Goal: Information Seeking & Learning: Compare options

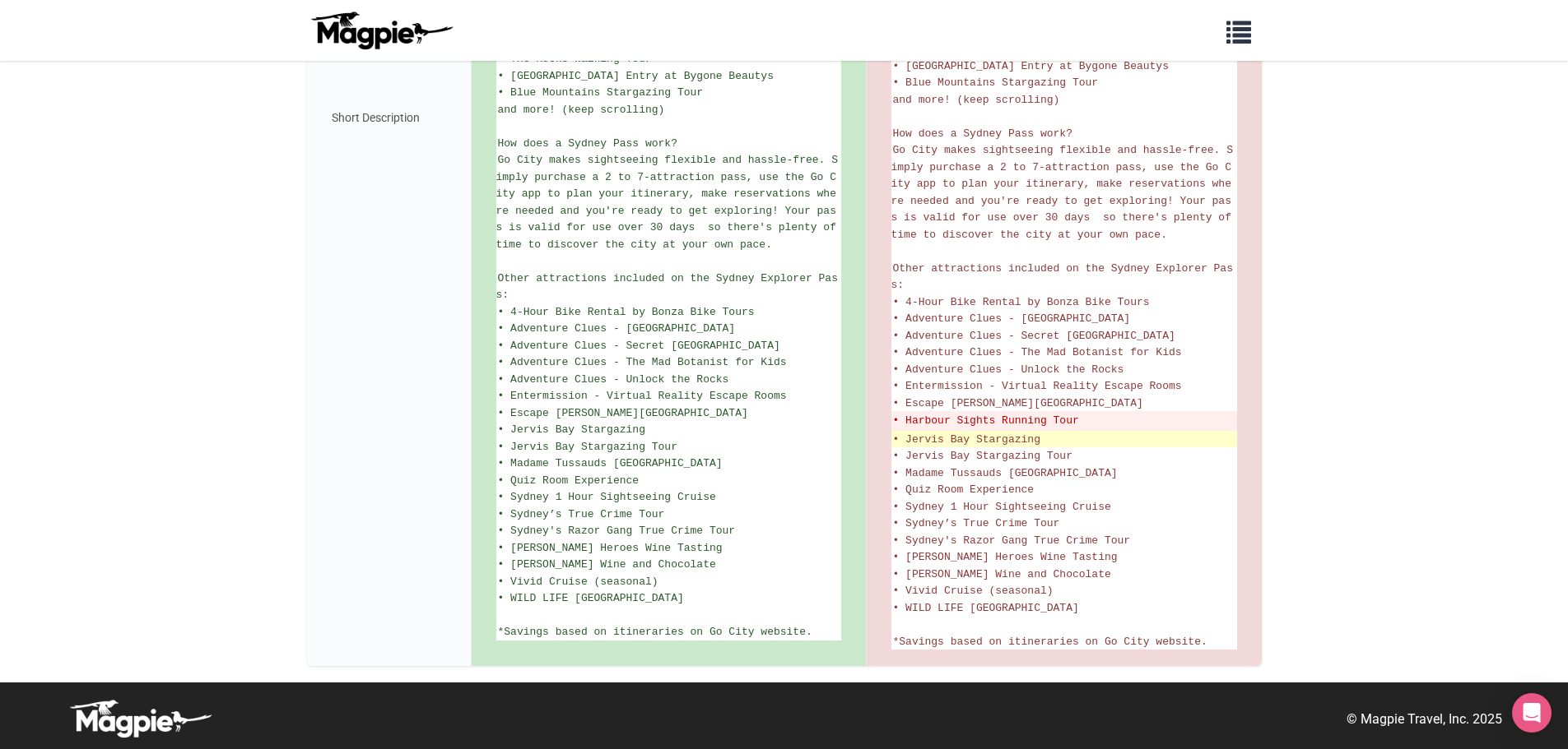
scroll to position [829, 0]
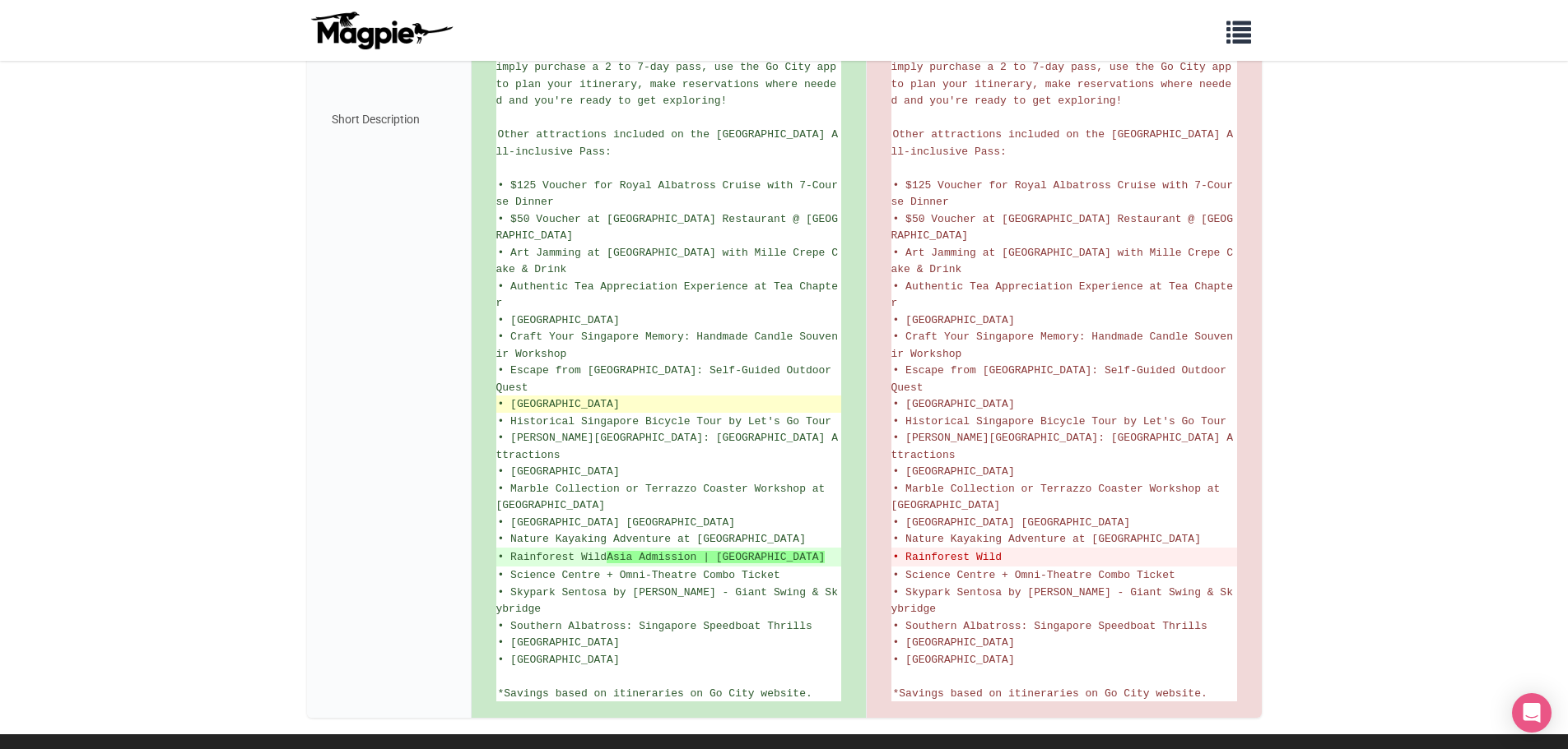
scroll to position [896, 0]
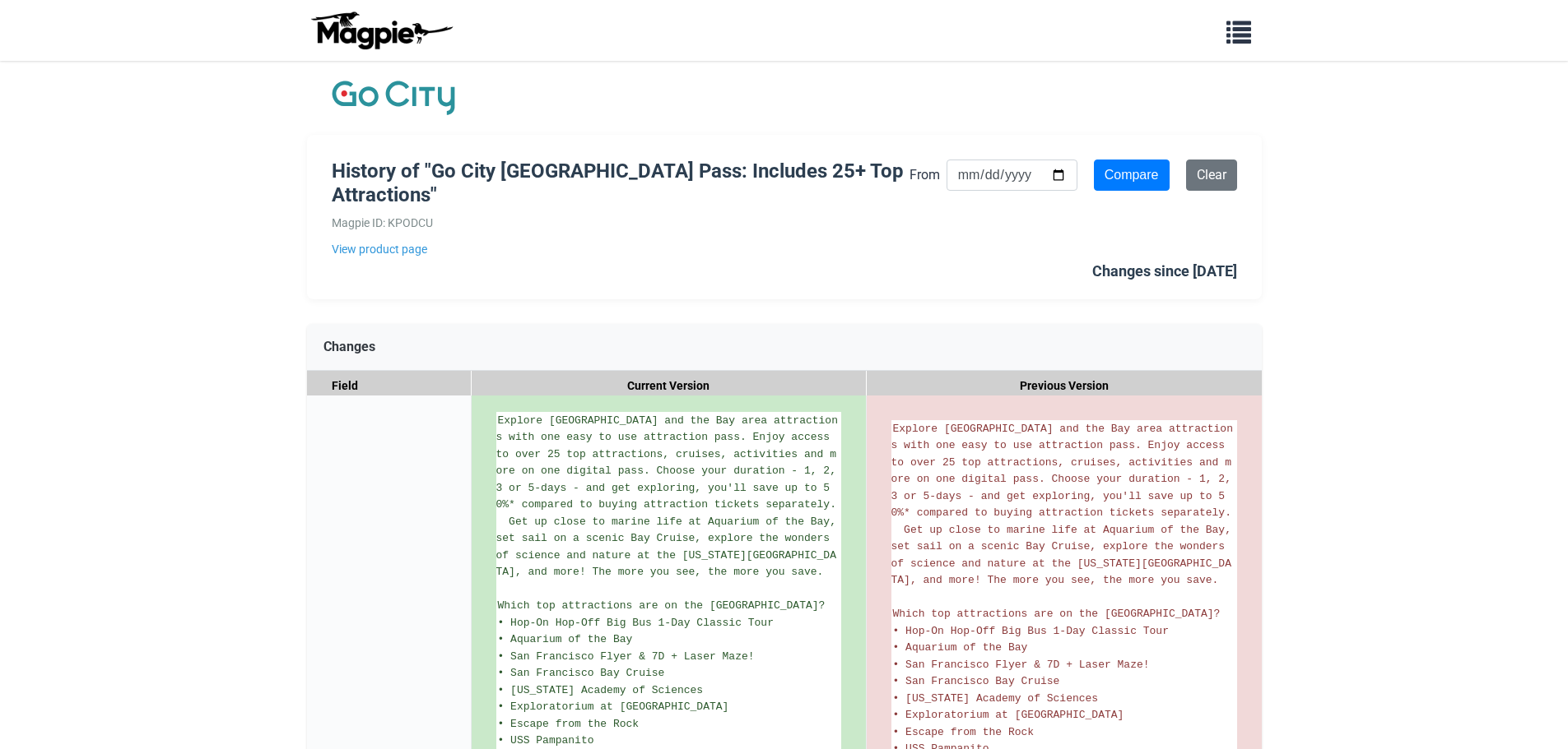
scroll to position [576, 0]
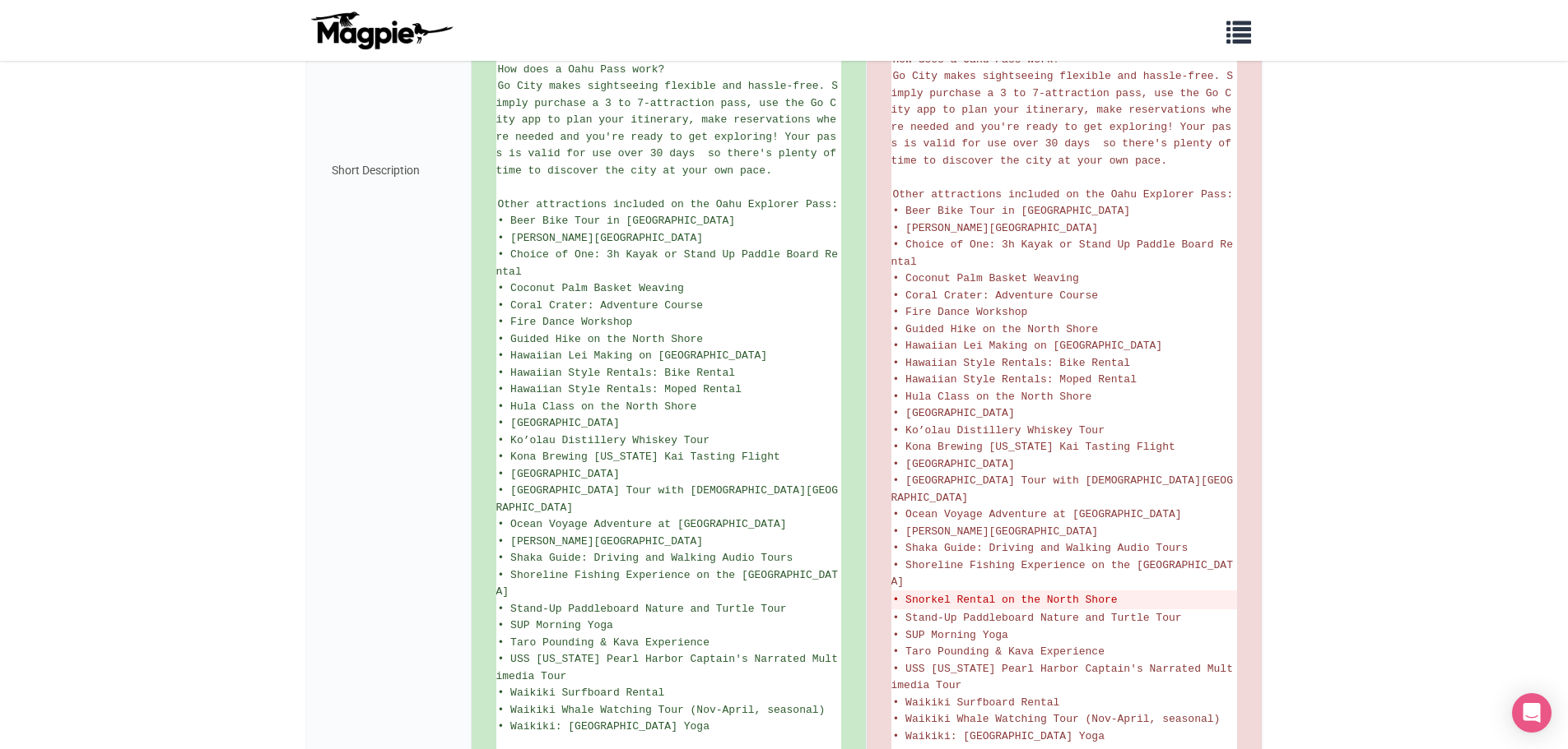
scroll to position [905, 0]
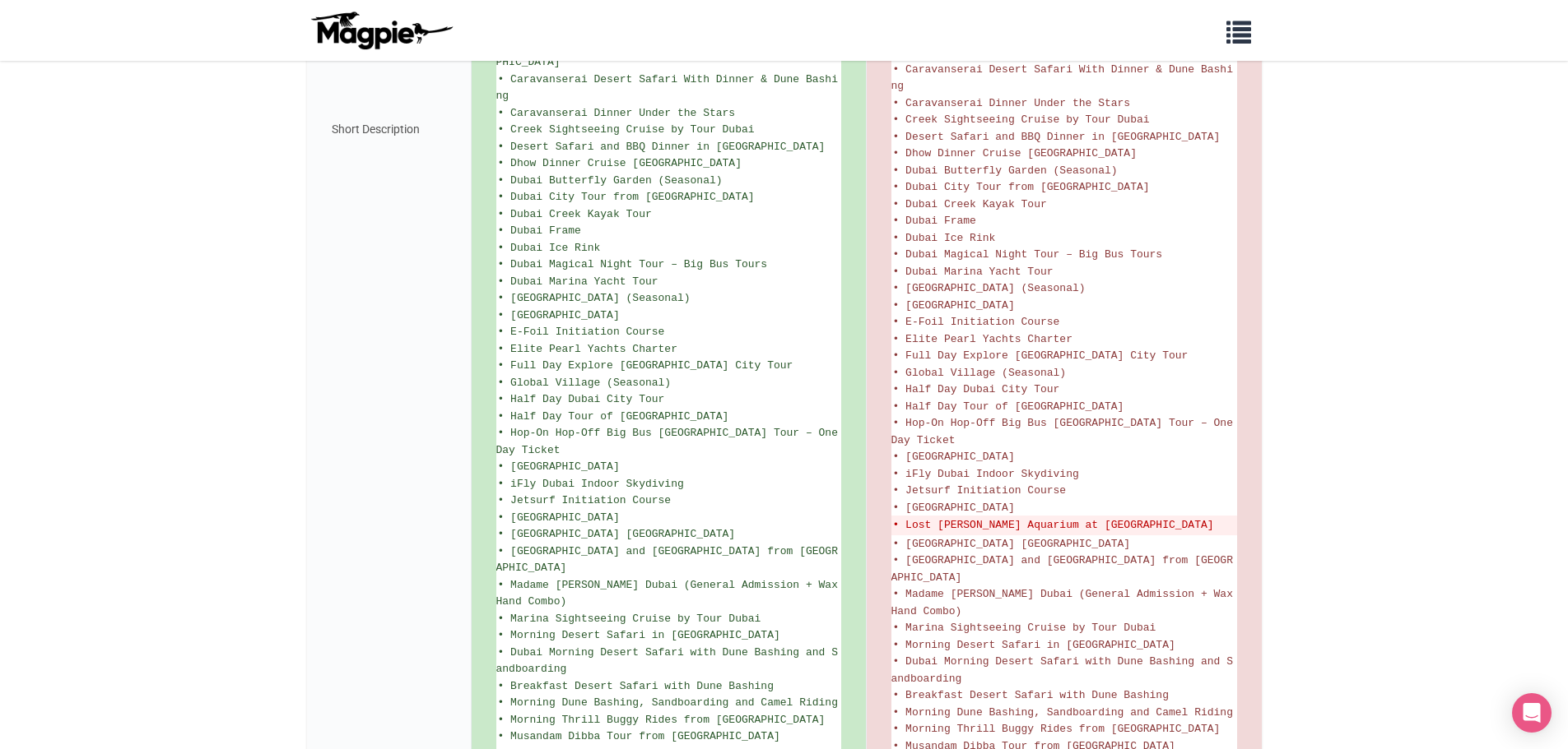
scroll to position [1234, 0]
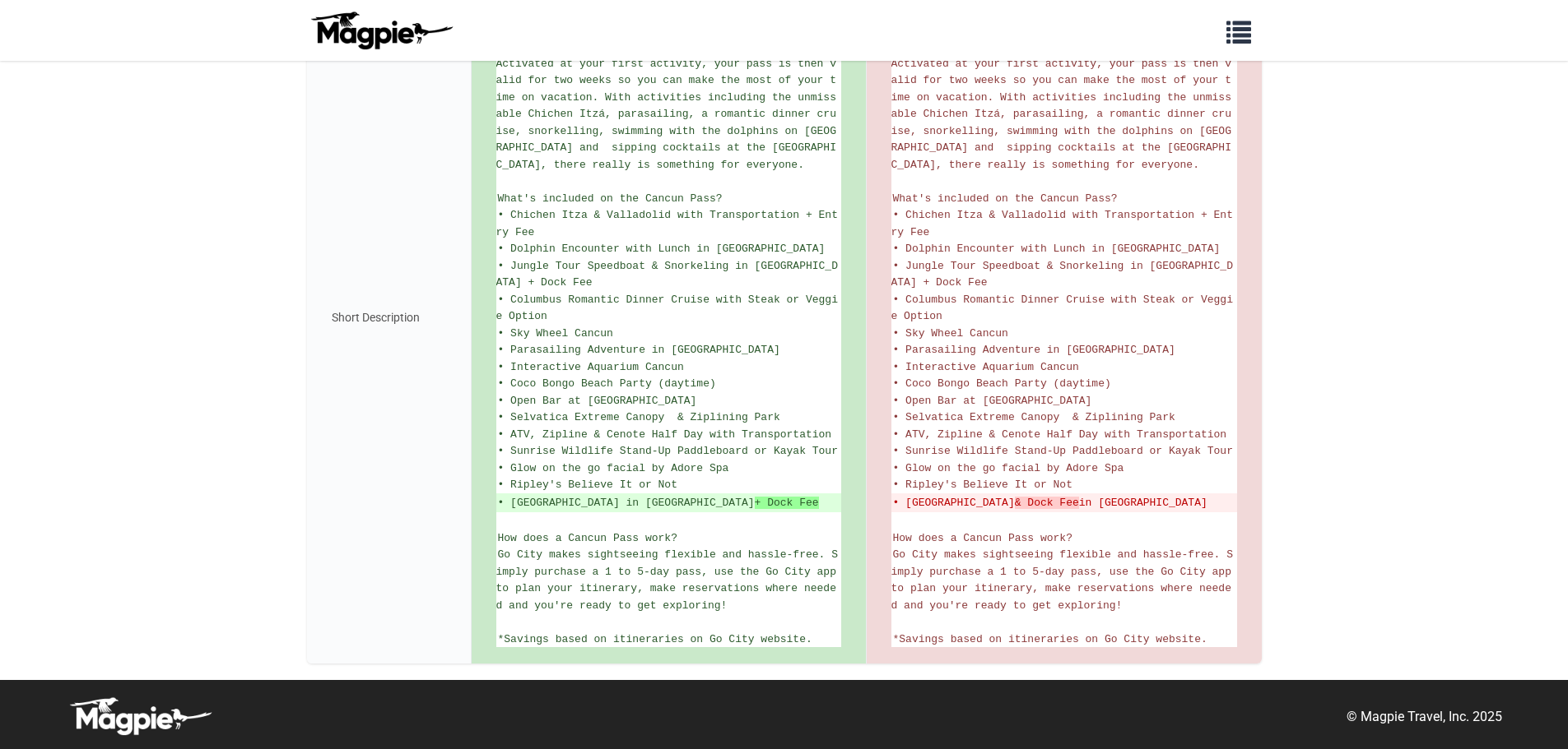
scroll to position [441, 0]
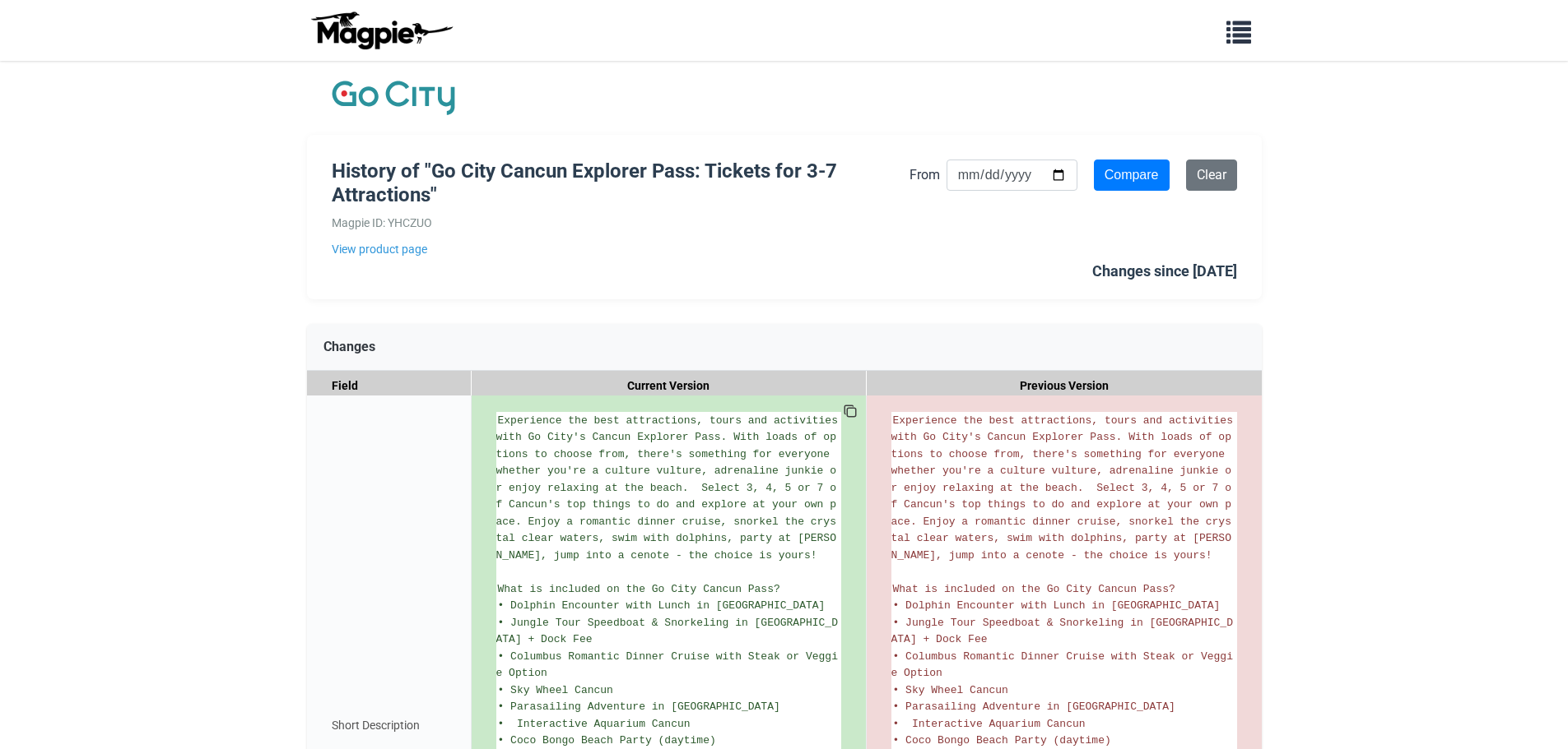
scroll to position [407, 0]
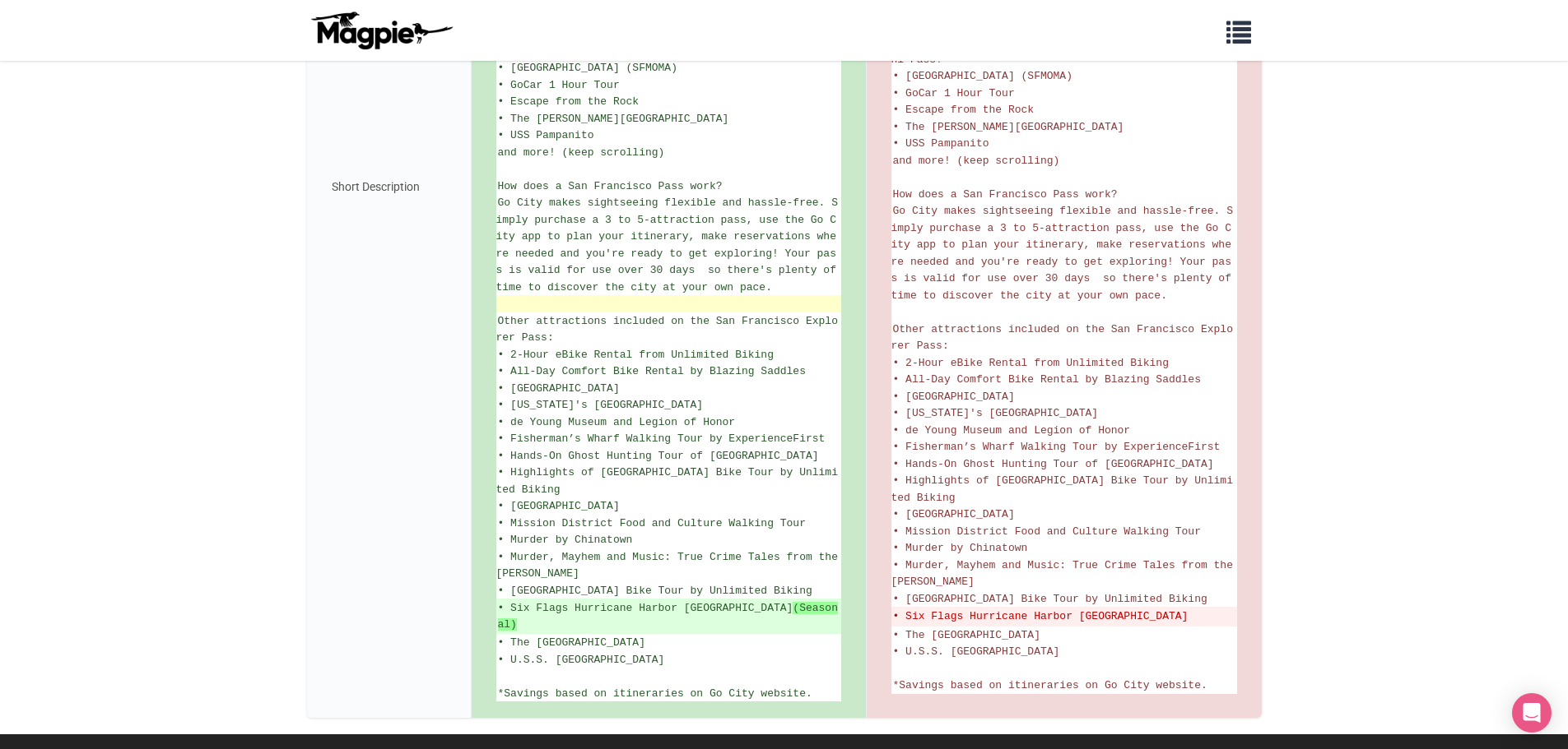
scroll to position [796, 0]
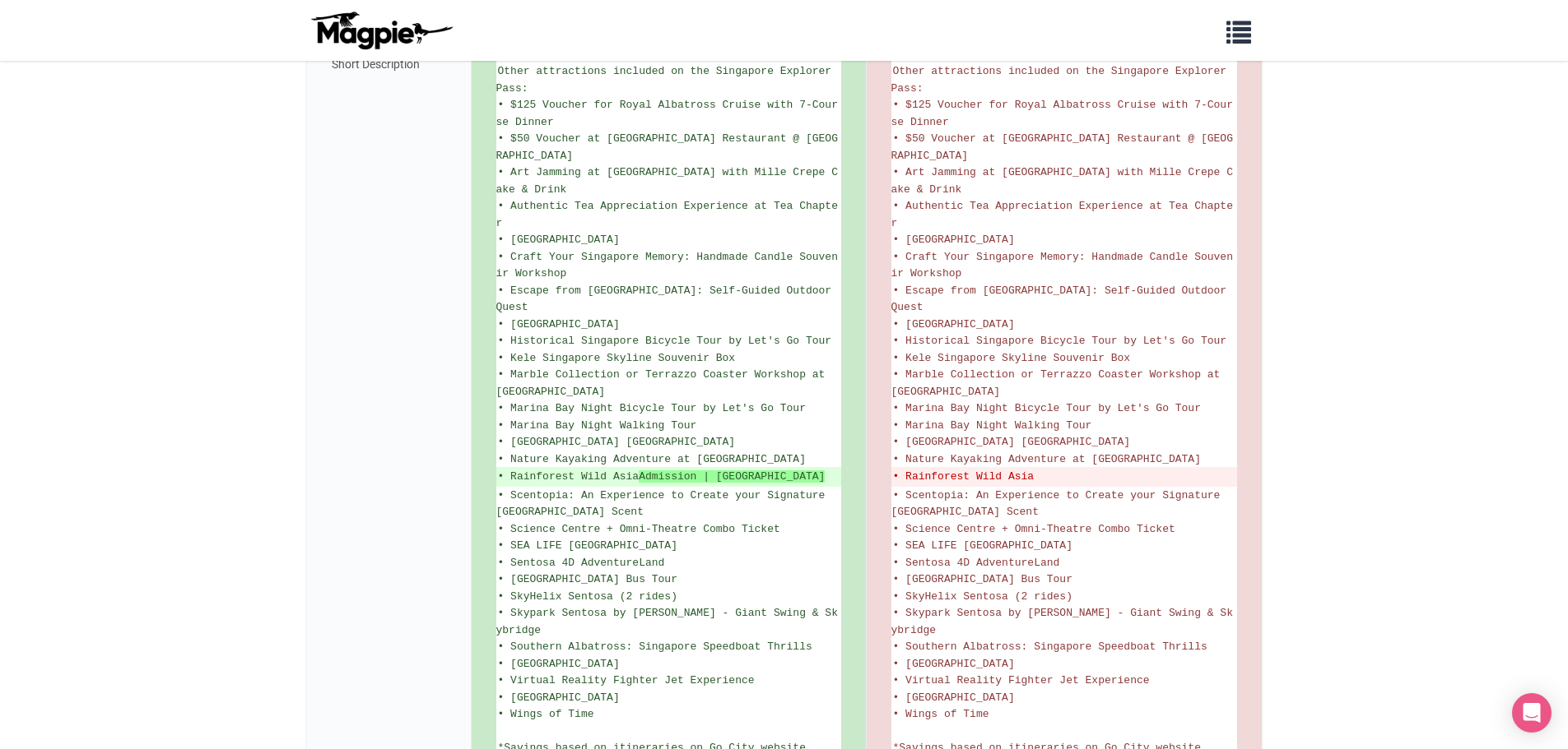
scroll to position [1069, 0]
